Goal: Information Seeking & Learning: Learn about a topic

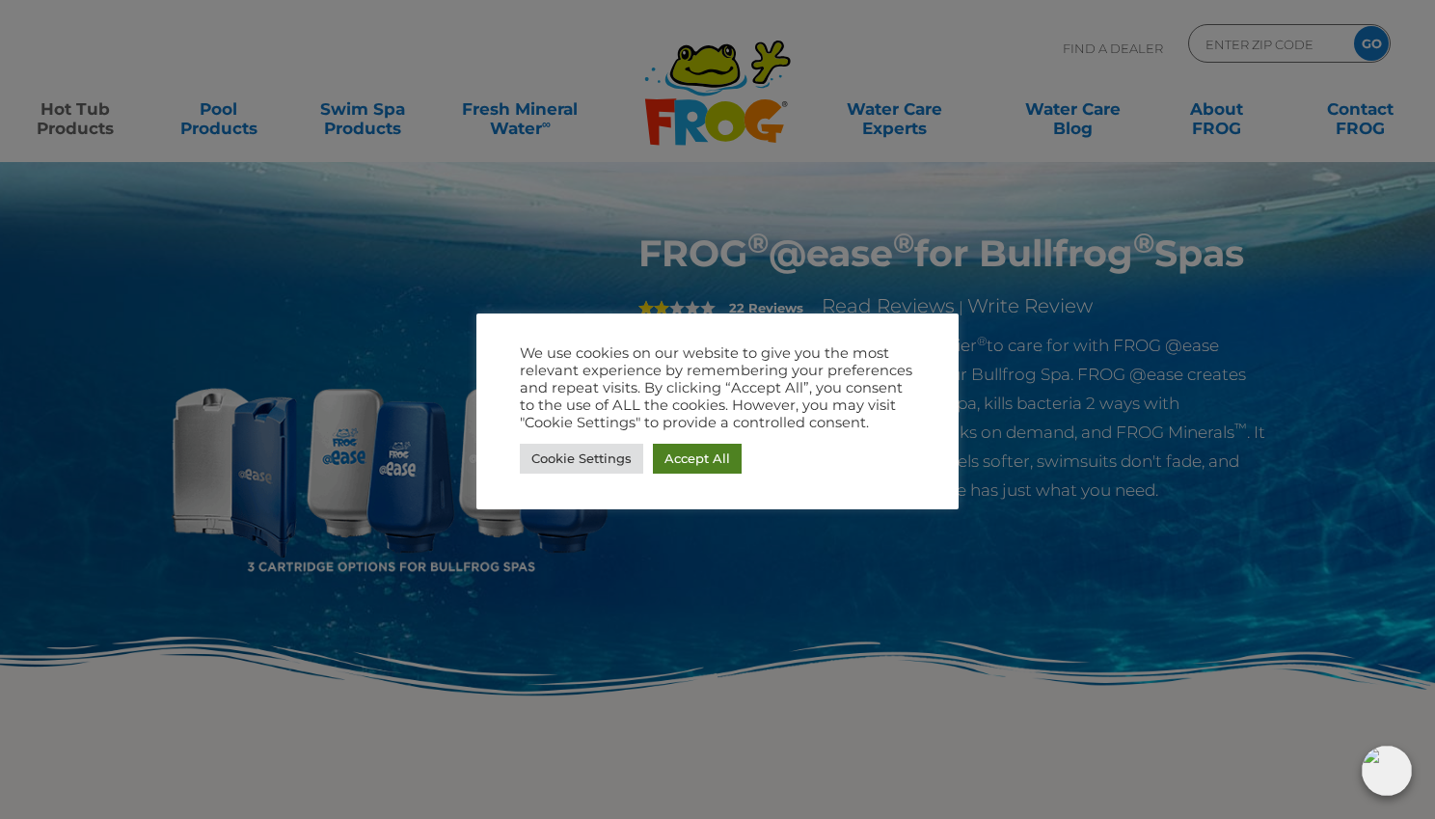
click at [710, 458] on link "Accept All" at bounding box center [697, 458] width 89 height 30
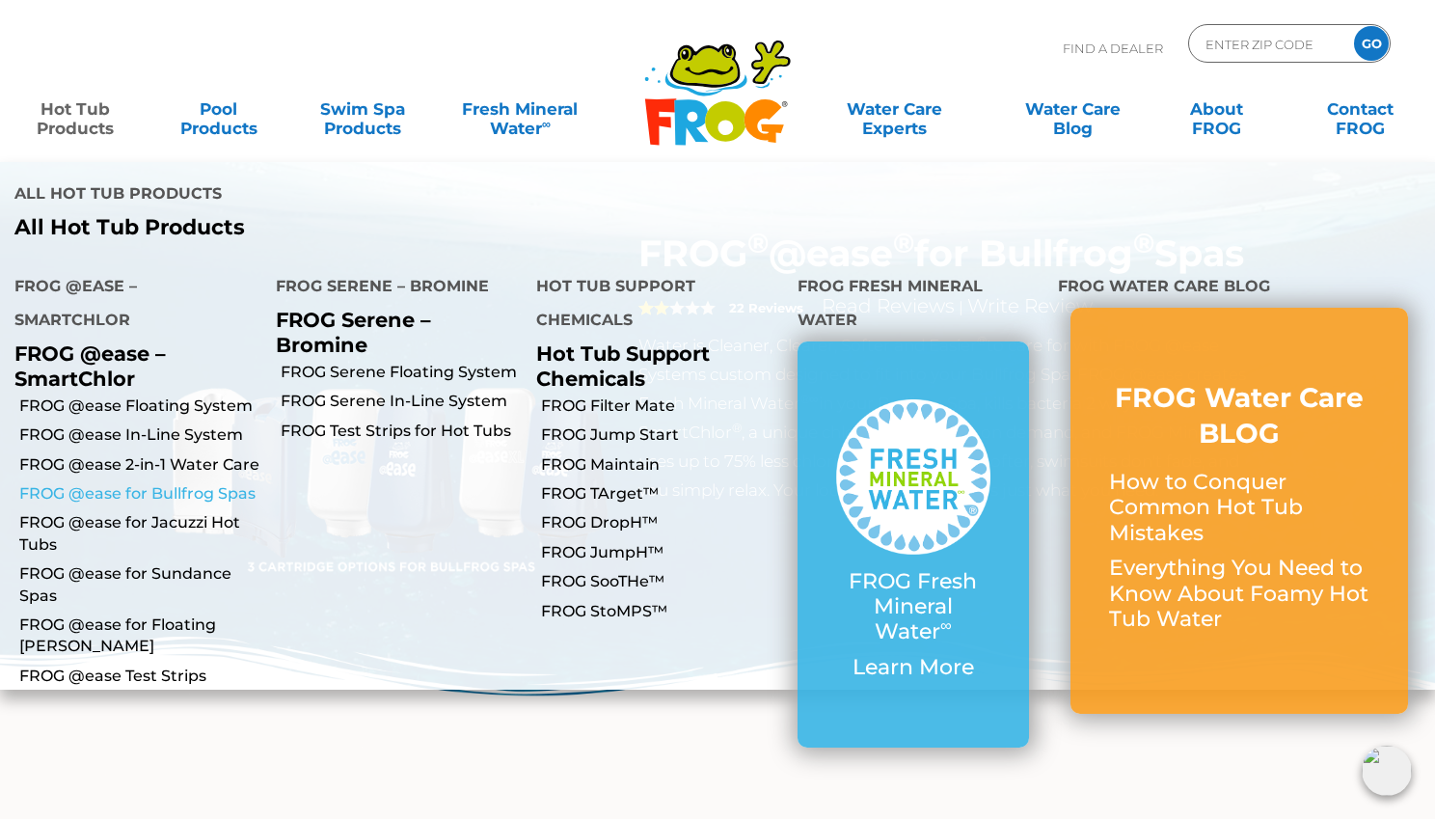
click at [140, 483] on link "FROG @ease for Bullfrog Spas" at bounding box center [140, 493] width 242 height 21
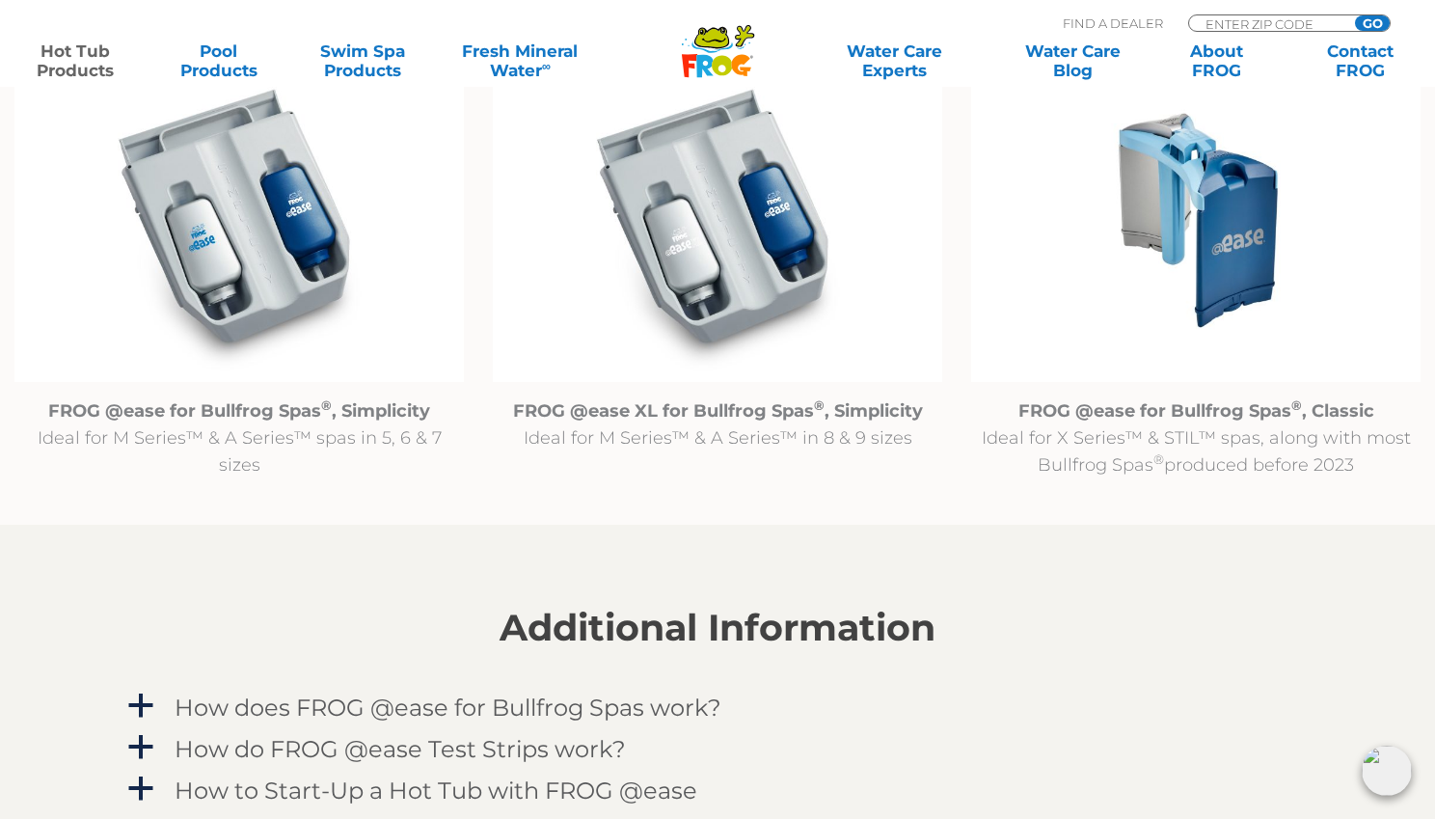
scroll to position [2061, 0]
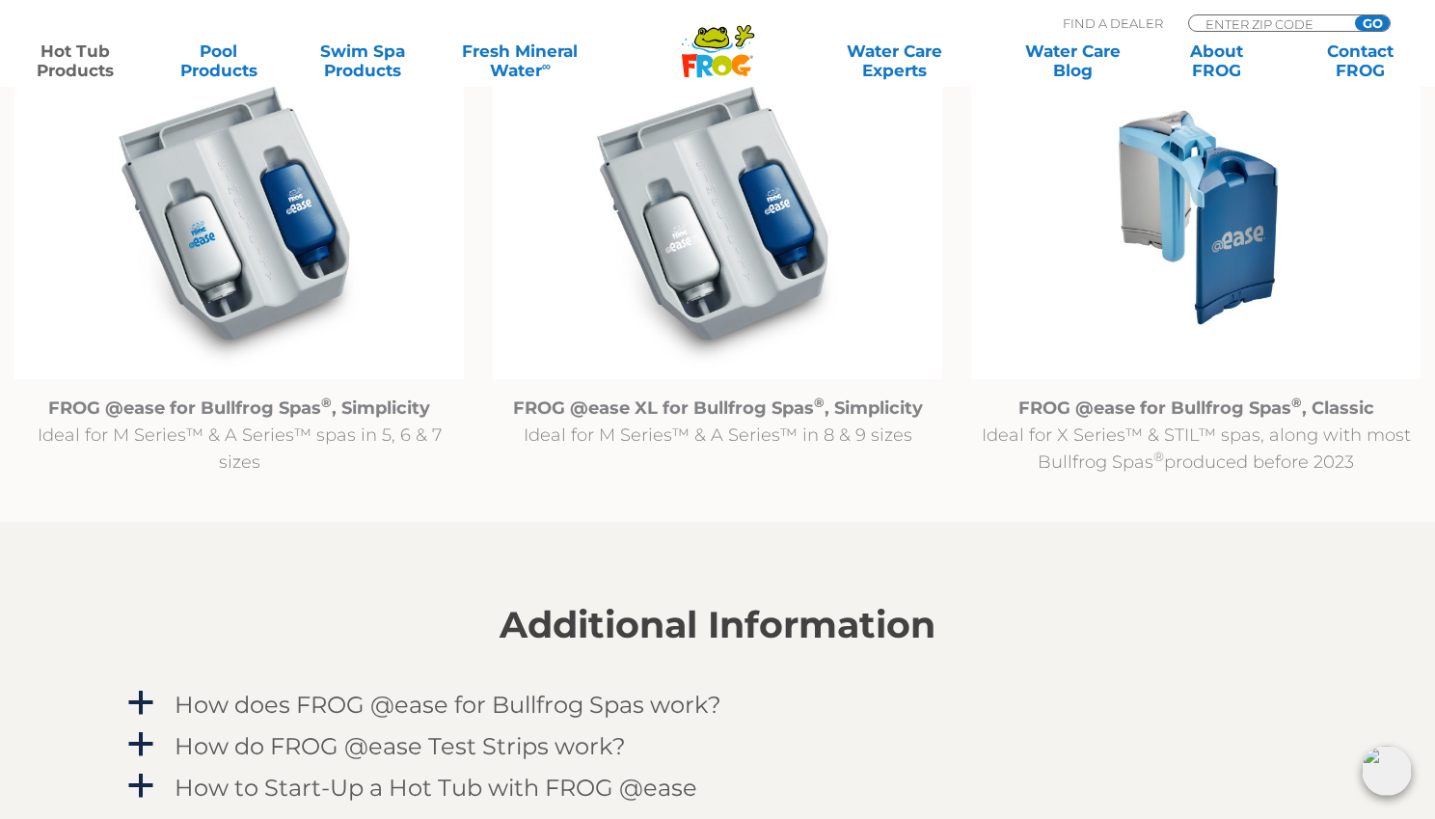
click at [1148, 277] on img at bounding box center [1195, 217] width 449 height 324
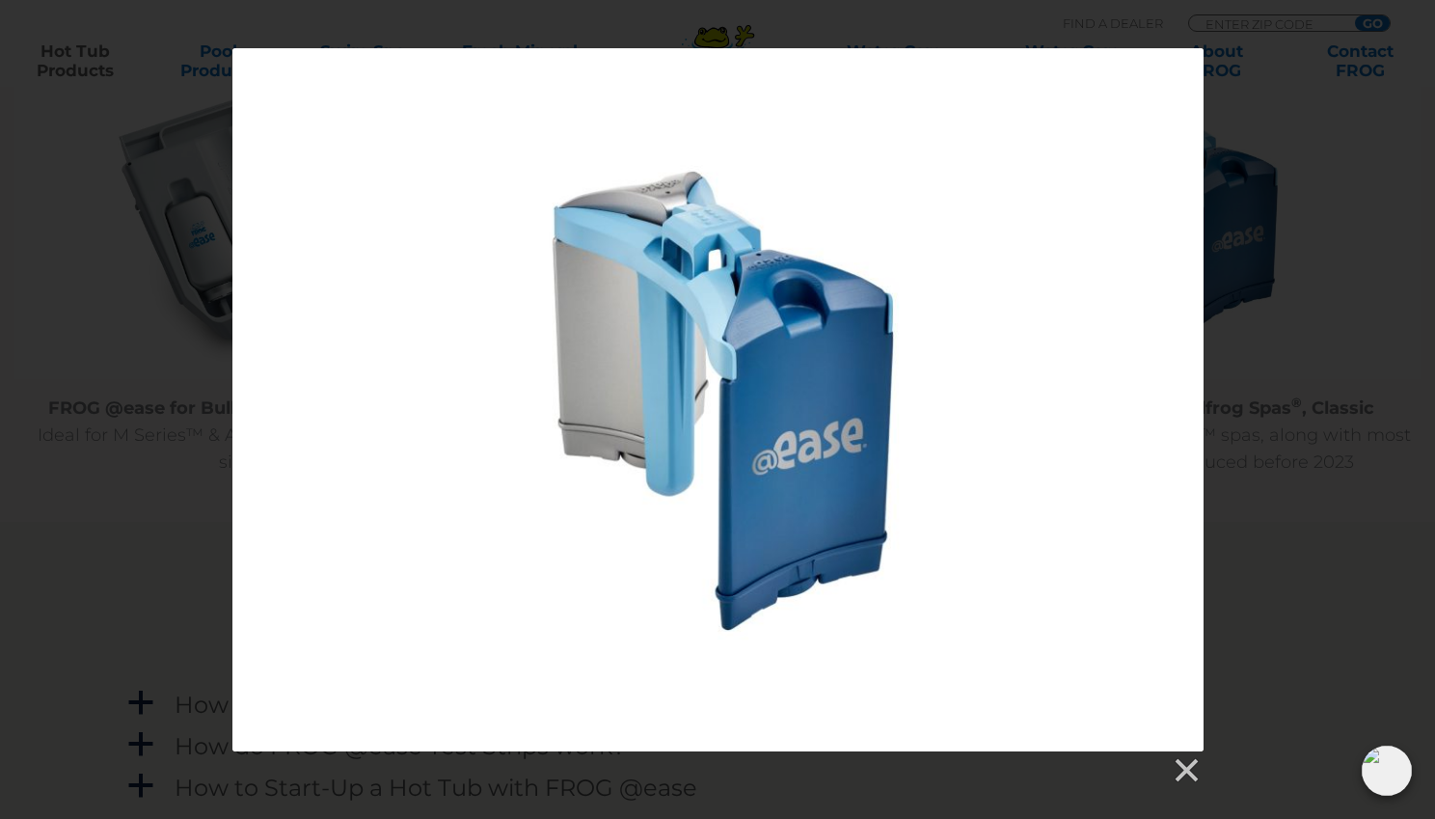
click at [1250, 255] on div at bounding box center [717, 416] width 1435 height 737
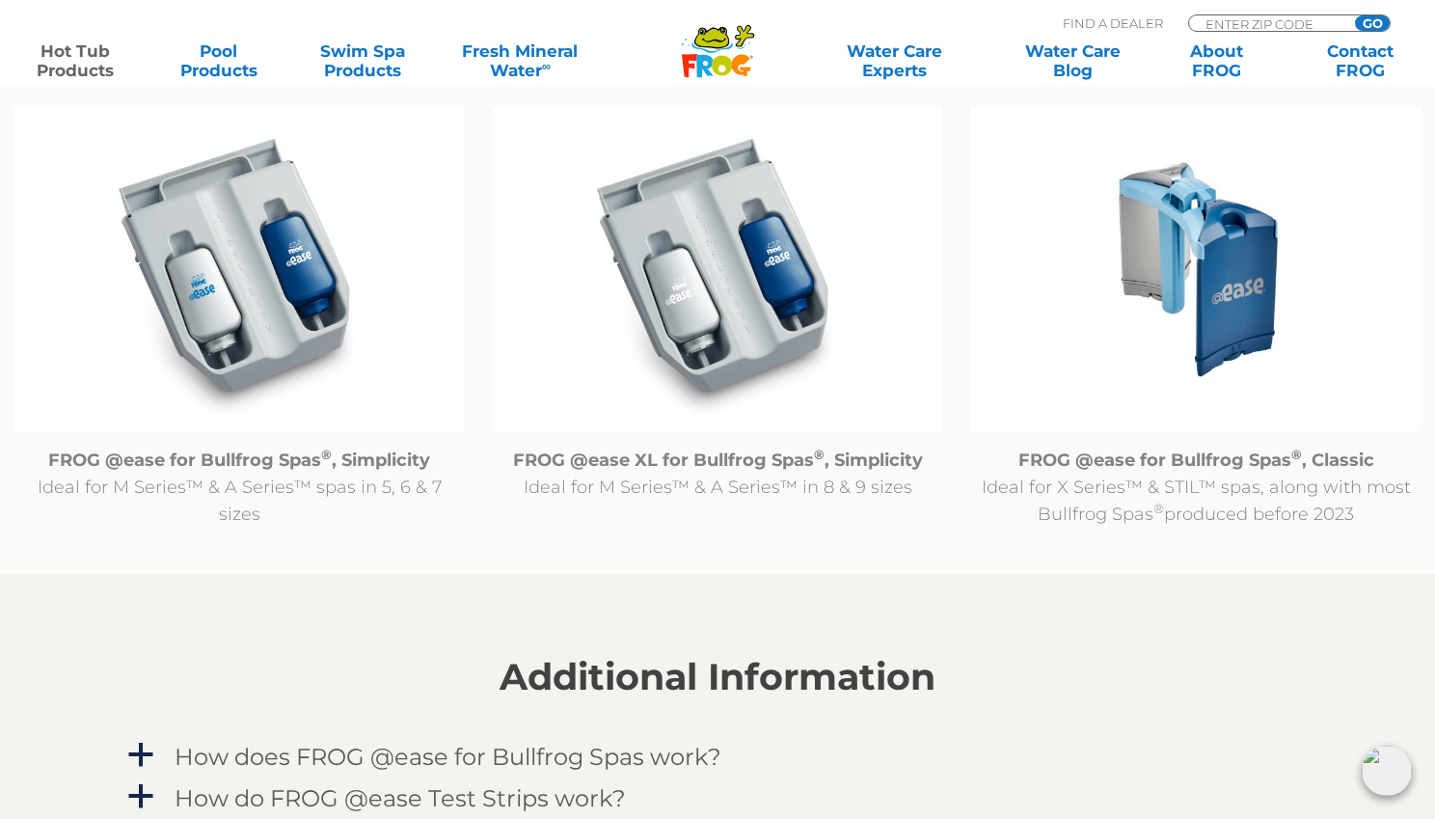
scroll to position [2007, 0]
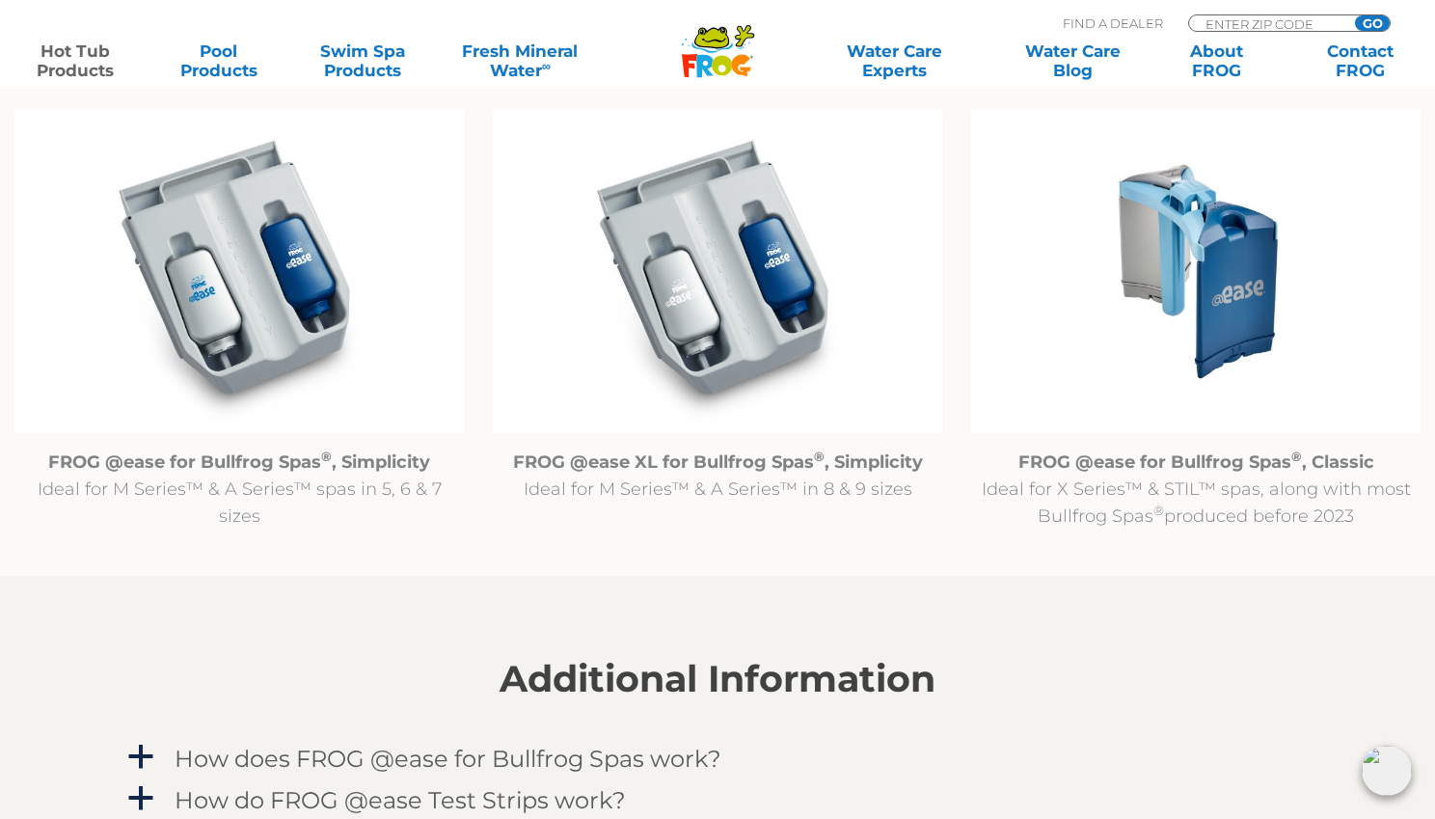
click at [1130, 456] on strong "FROG @ease for Bullfrog Spas ® , Classic" at bounding box center [1196, 461] width 356 height 21
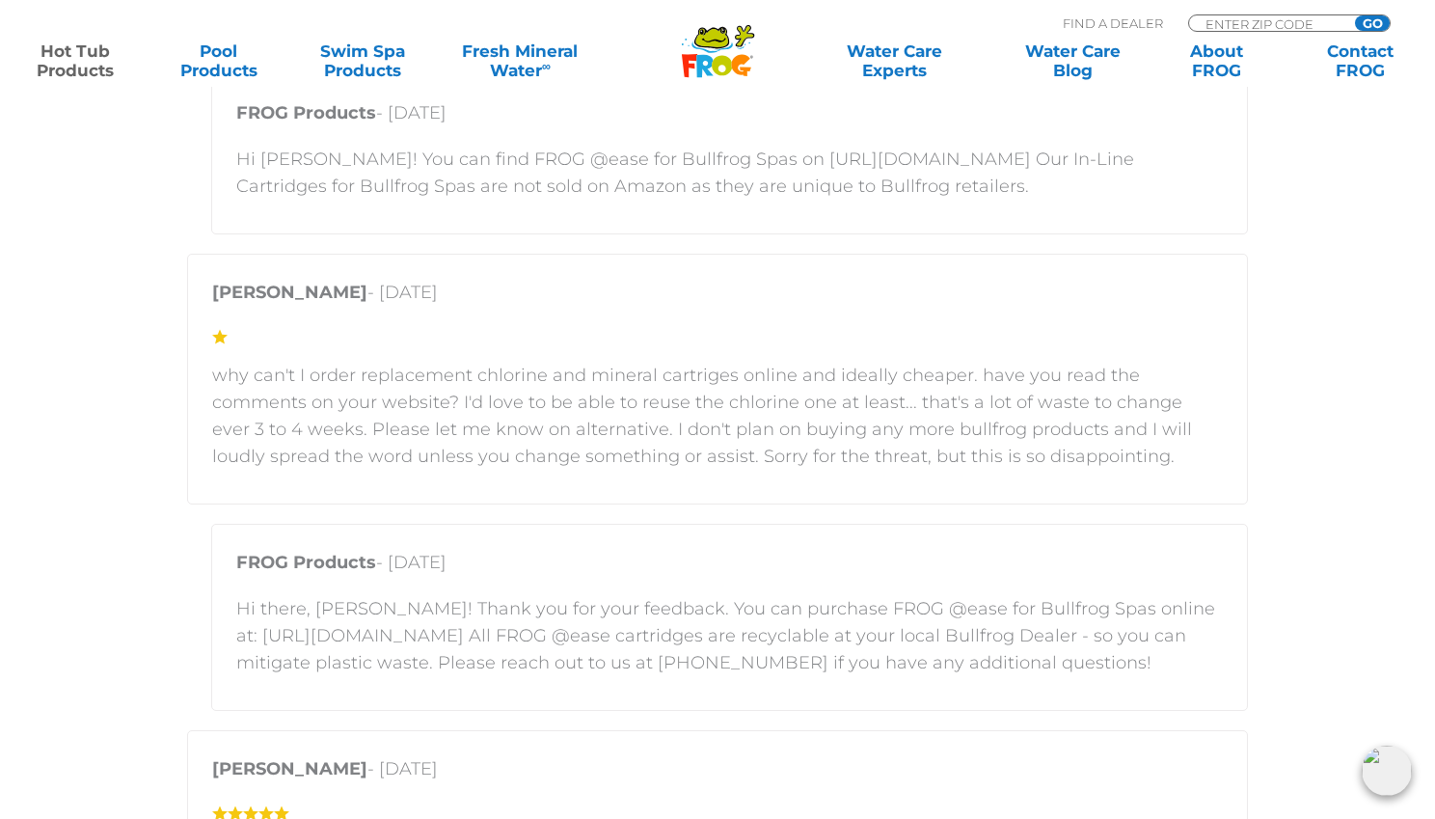
scroll to position [3908, 0]
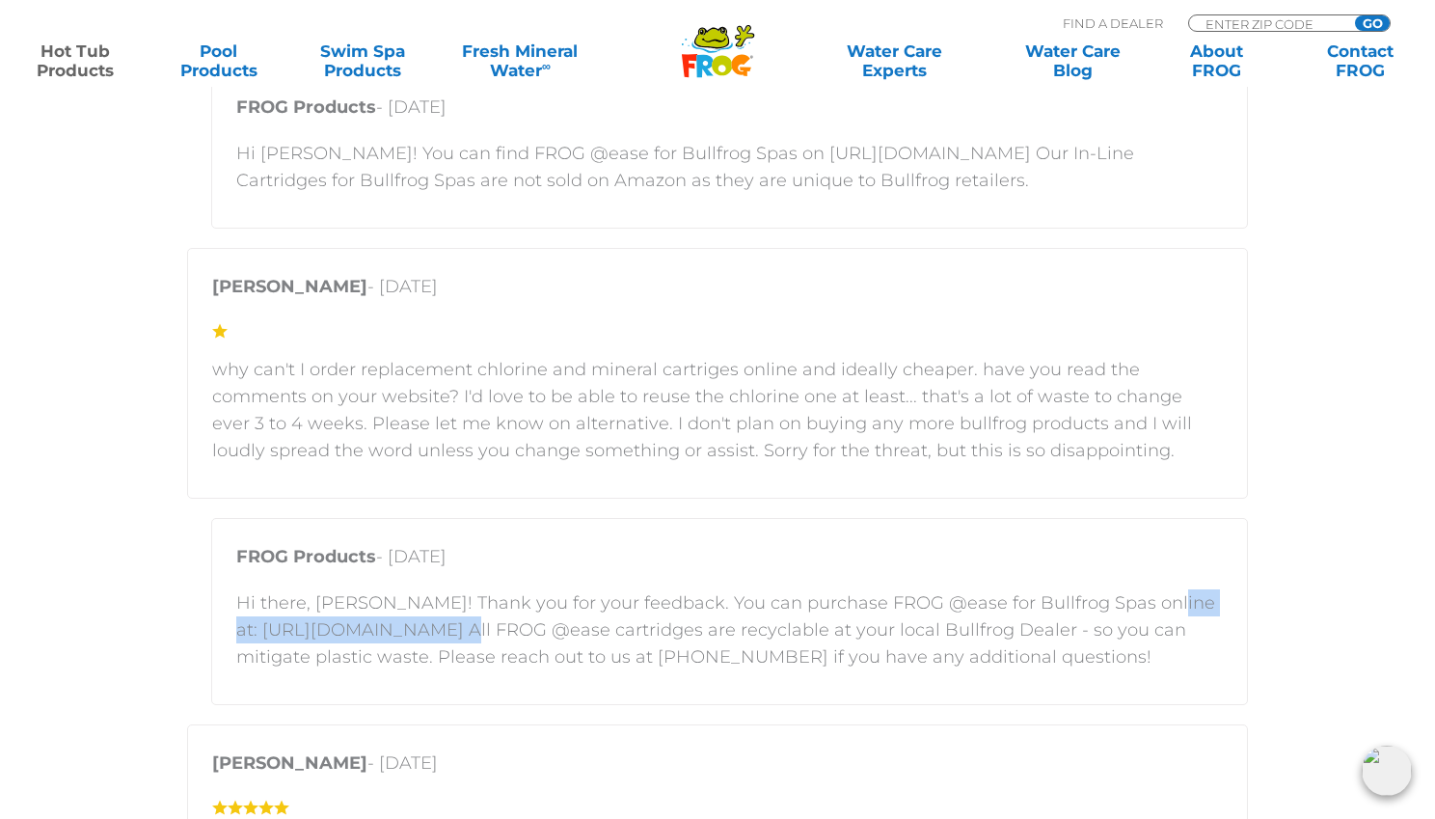
drag, startPoint x: 239, startPoint y: 631, endPoint x: 489, endPoint y: 625, distance: 249.8
click at [489, 625] on p "Hi there, [PERSON_NAME]! Thank you for your feedback. You can purchase FROG @ea…" at bounding box center [729, 629] width 986 height 81
copy p "[URL][DOMAIN_NAME]"
